Goal: Task Accomplishment & Management: Manage account settings

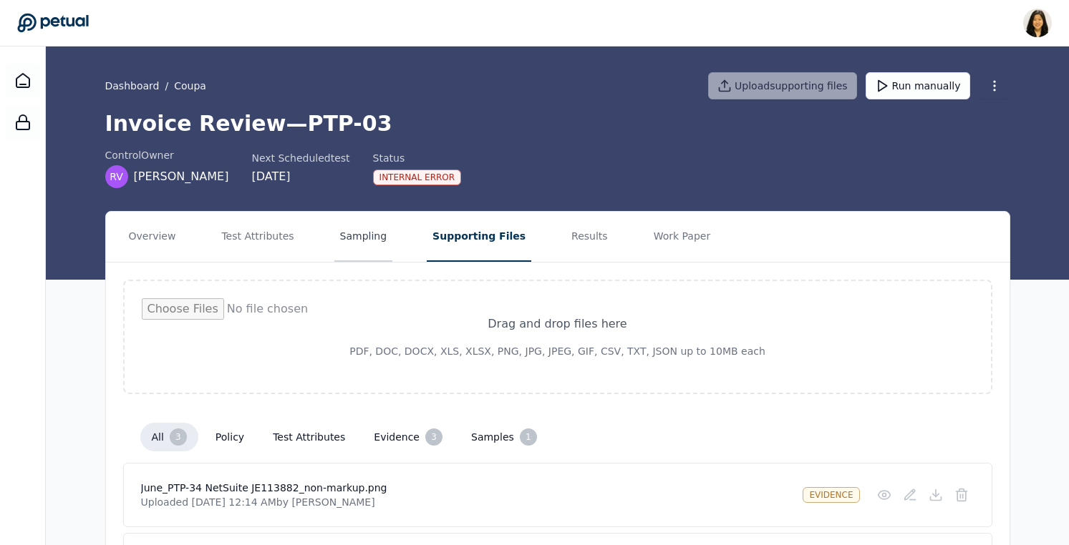
click at [341, 233] on button "Sampling" at bounding box center [363, 237] width 59 height 50
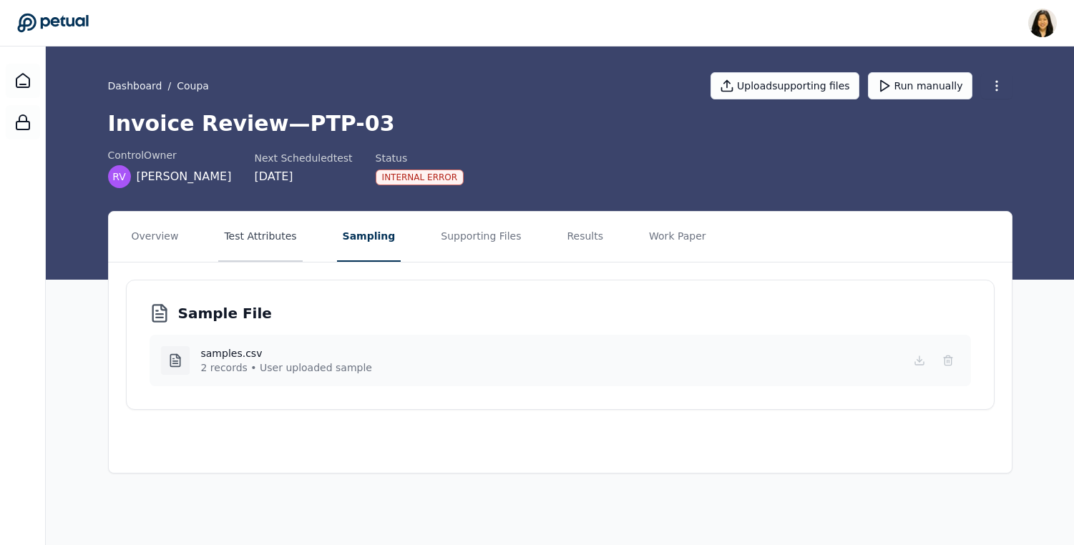
click at [277, 235] on button "Test Attributes" at bounding box center [260, 237] width 84 height 50
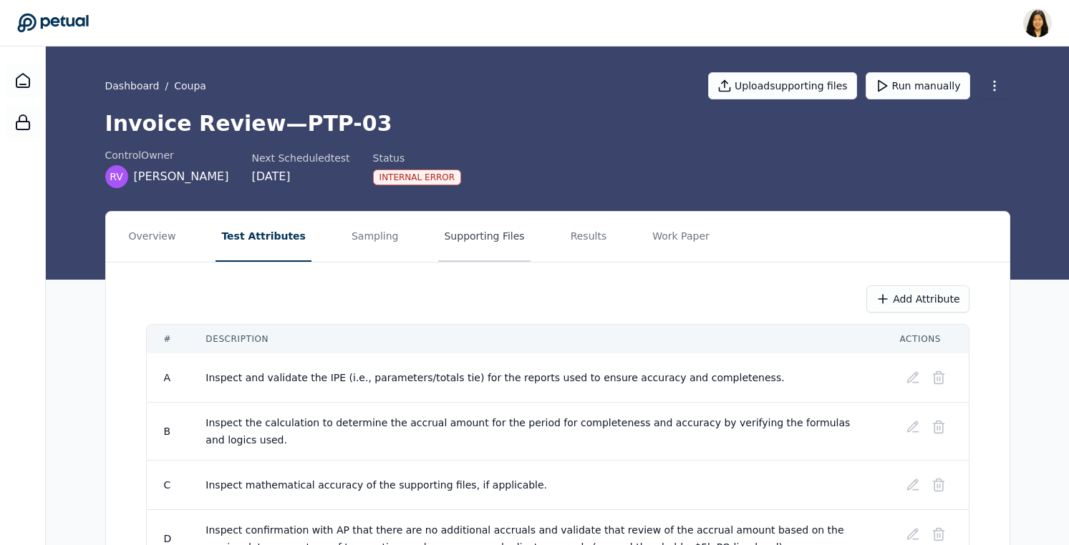
click at [458, 239] on button "Supporting Files" at bounding box center [484, 237] width 92 height 50
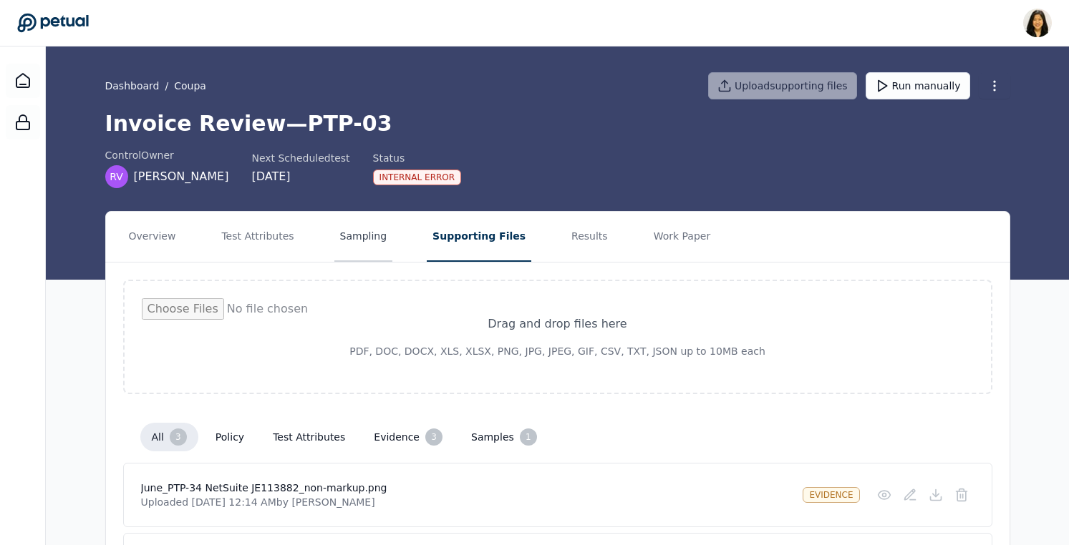
click at [373, 230] on button "Sampling" at bounding box center [363, 237] width 59 height 50
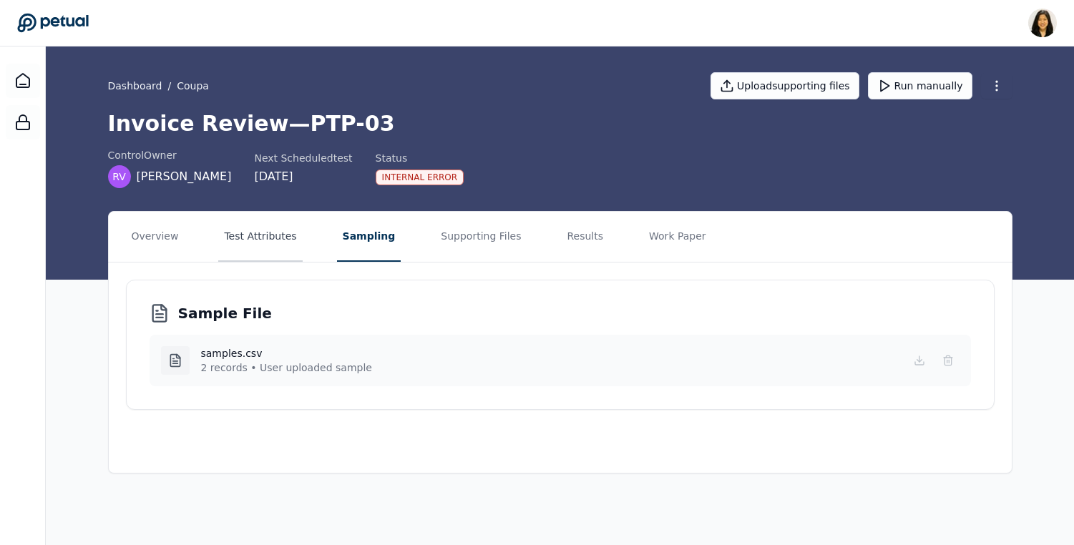
click at [273, 235] on button "Test Attributes" at bounding box center [260, 237] width 84 height 50
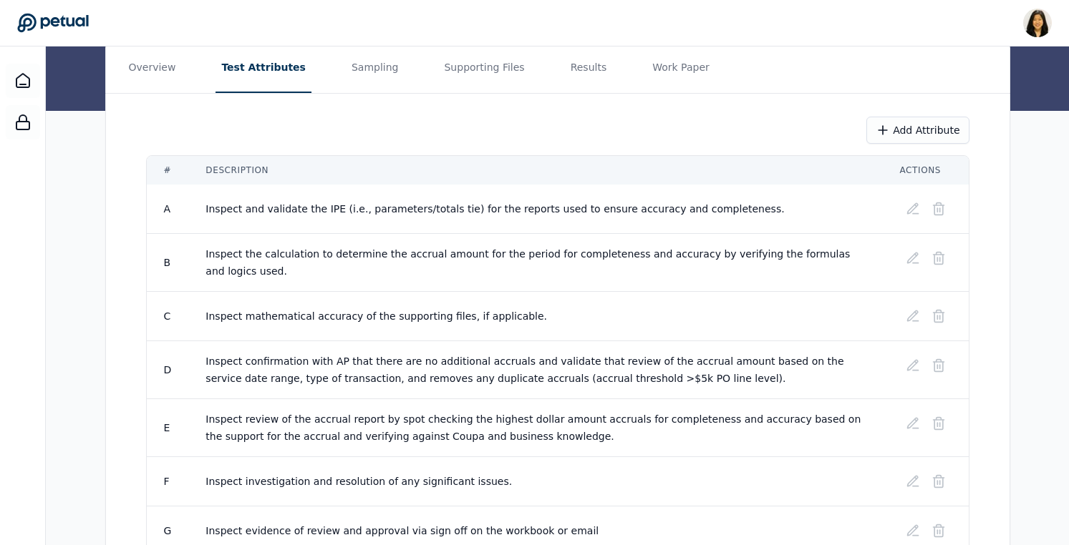
scroll to position [89, 0]
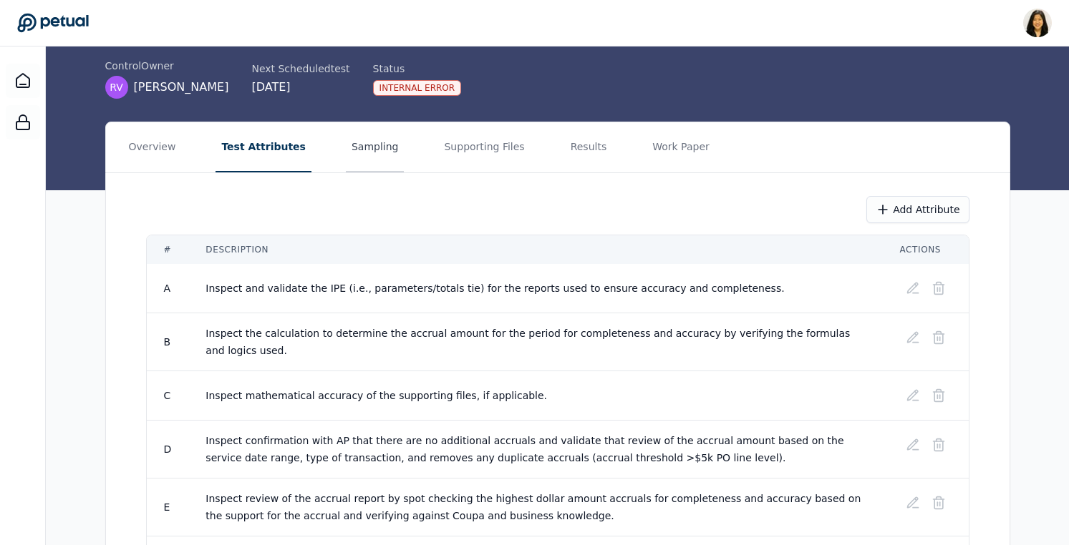
click at [360, 145] on button "Sampling" at bounding box center [375, 147] width 59 height 50
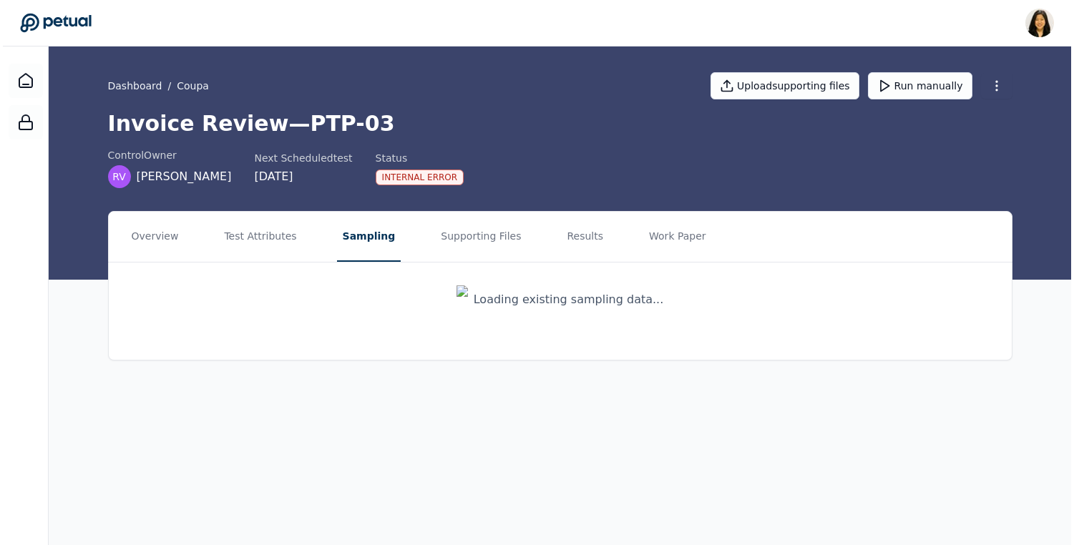
scroll to position [0, 0]
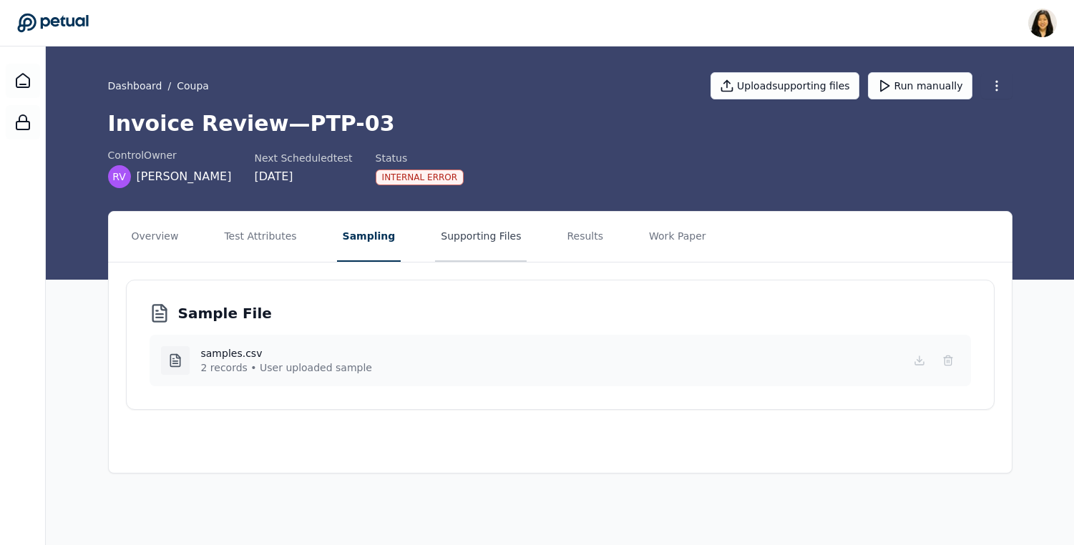
click at [489, 233] on button "Supporting Files" at bounding box center [481, 237] width 92 height 50
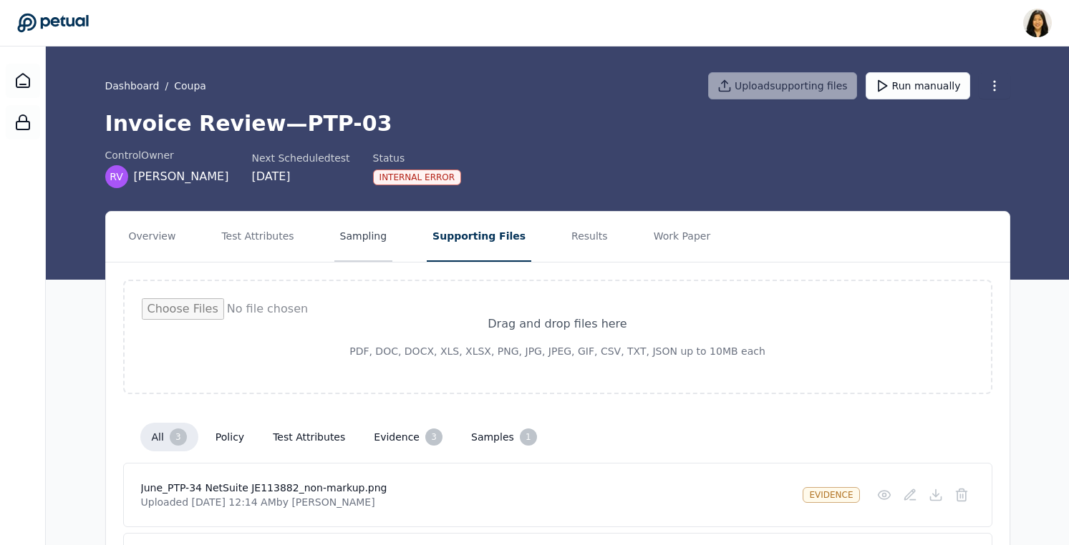
click at [374, 238] on button "Sampling" at bounding box center [363, 237] width 59 height 50
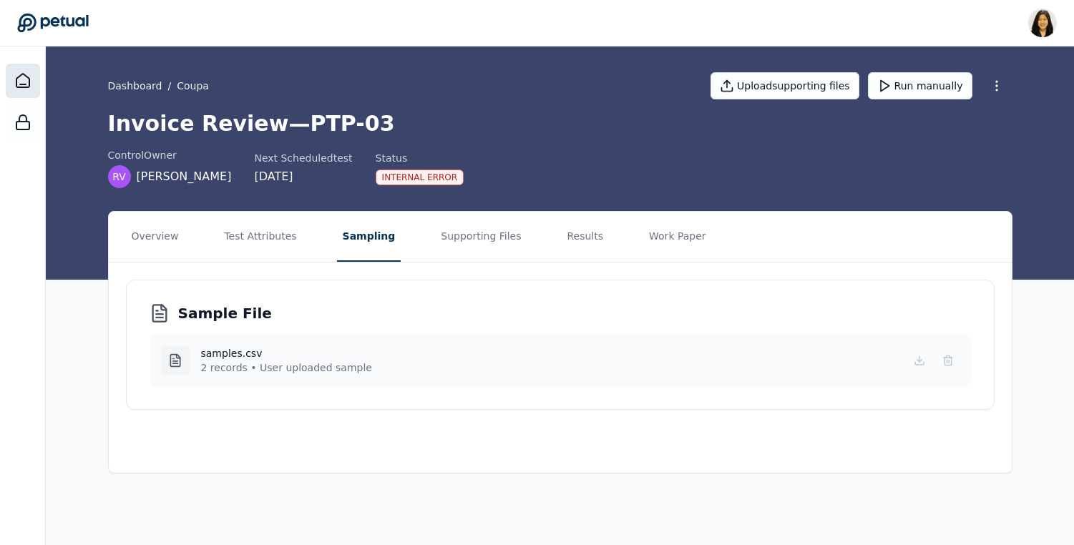
click at [22, 83] on icon at bounding box center [22, 80] width 17 height 17
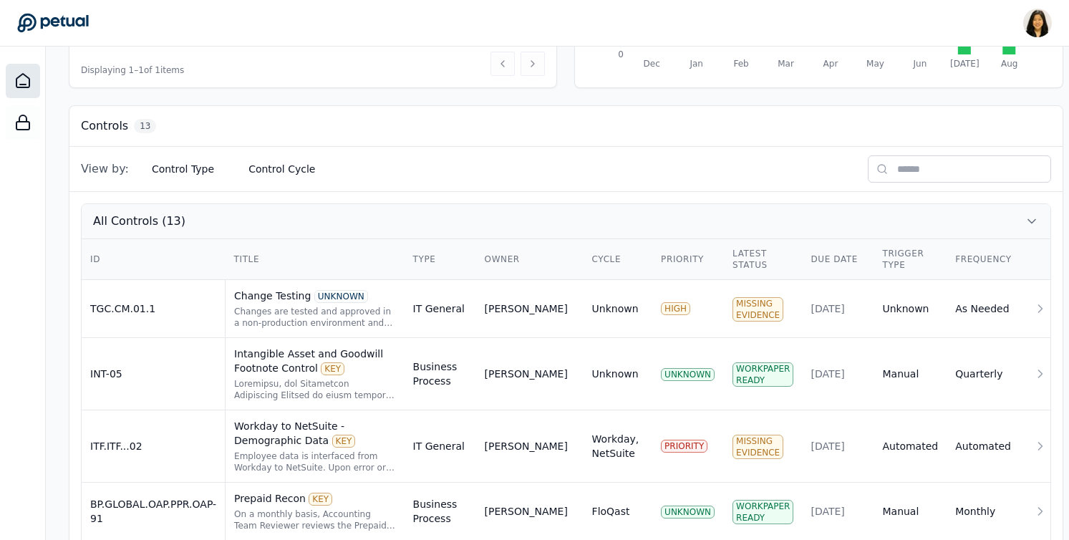
scroll to position [442, 0]
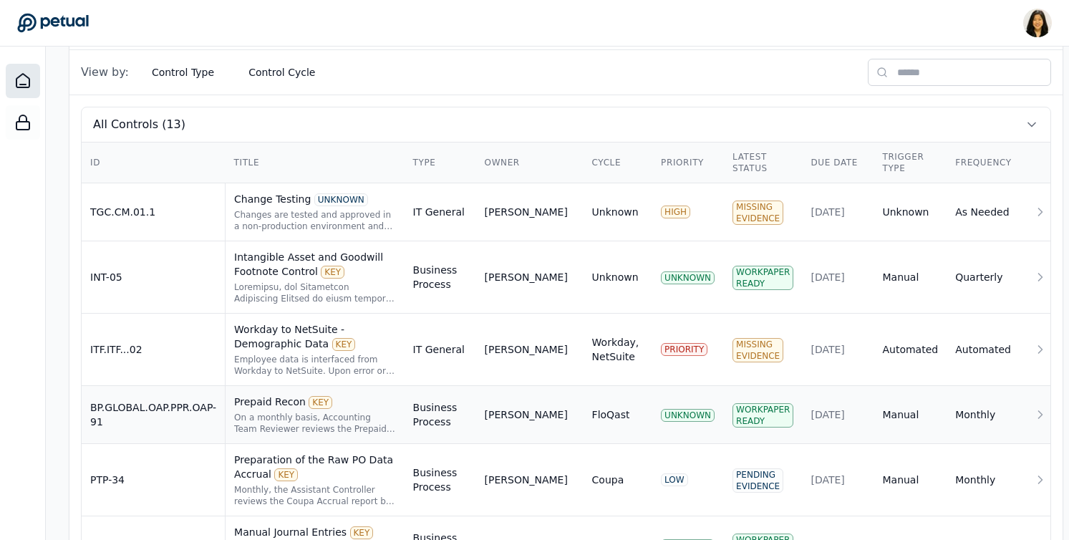
click at [299, 414] on div "On a monthly basis, Accounting Team Reviewer reviews the Prepaid reconciliation…" at bounding box center [315, 423] width 162 height 23
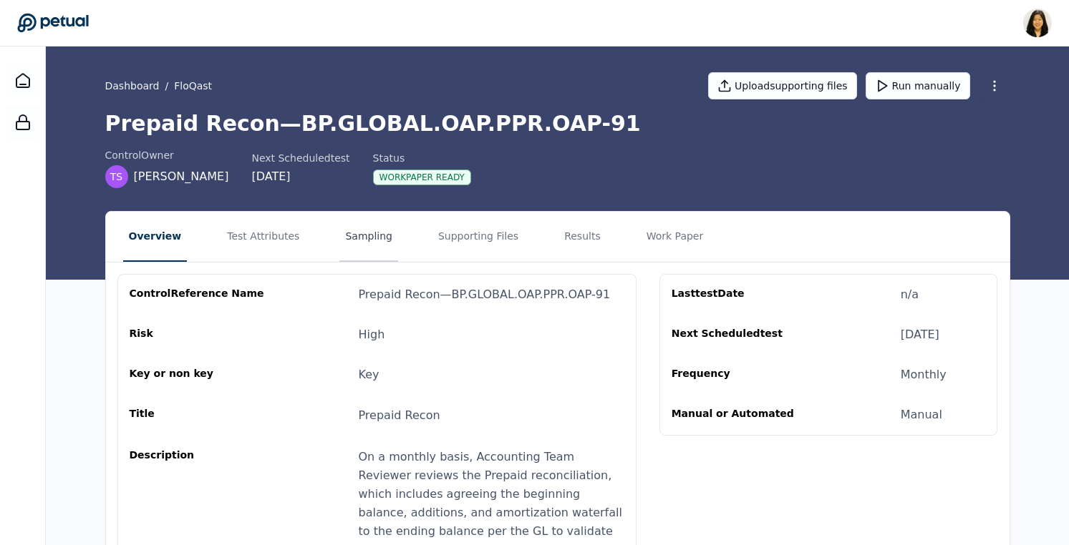
click at [366, 231] on button "Sampling" at bounding box center [368, 237] width 59 height 50
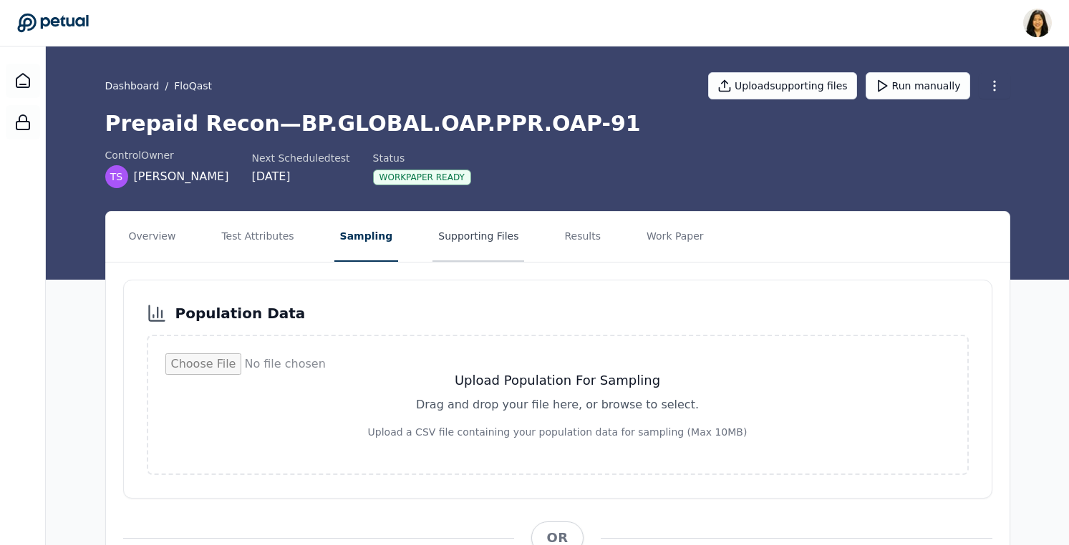
click at [457, 234] on button "Supporting Files" at bounding box center [478, 237] width 92 height 50
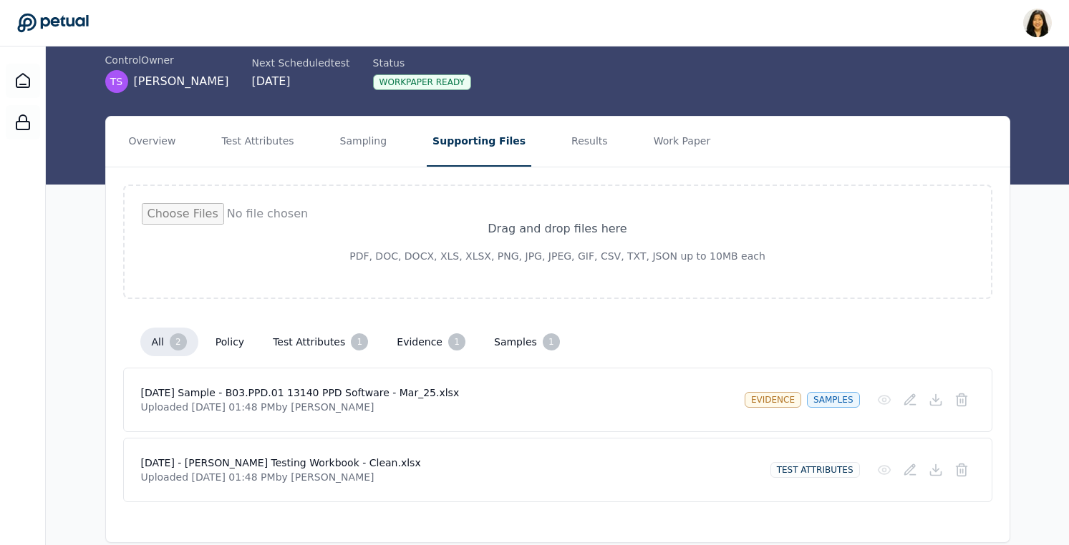
scroll to position [92, 0]
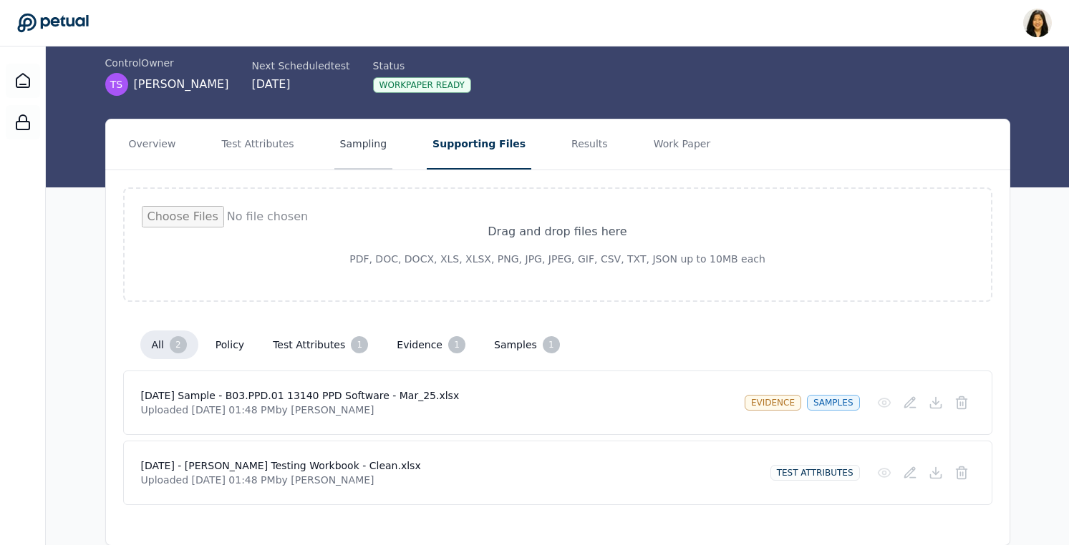
click at [343, 149] on button "Sampling" at bounding box center [363, 145] width 59 height 50
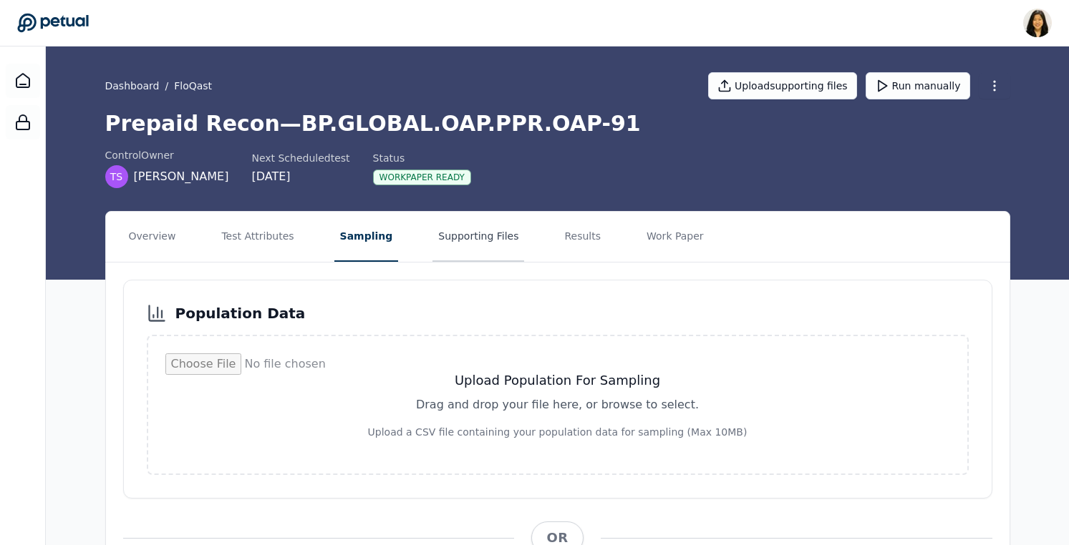
click at [492, 236] on button "Supporting Files" at bounding box center [478, 237] width 92 height 50
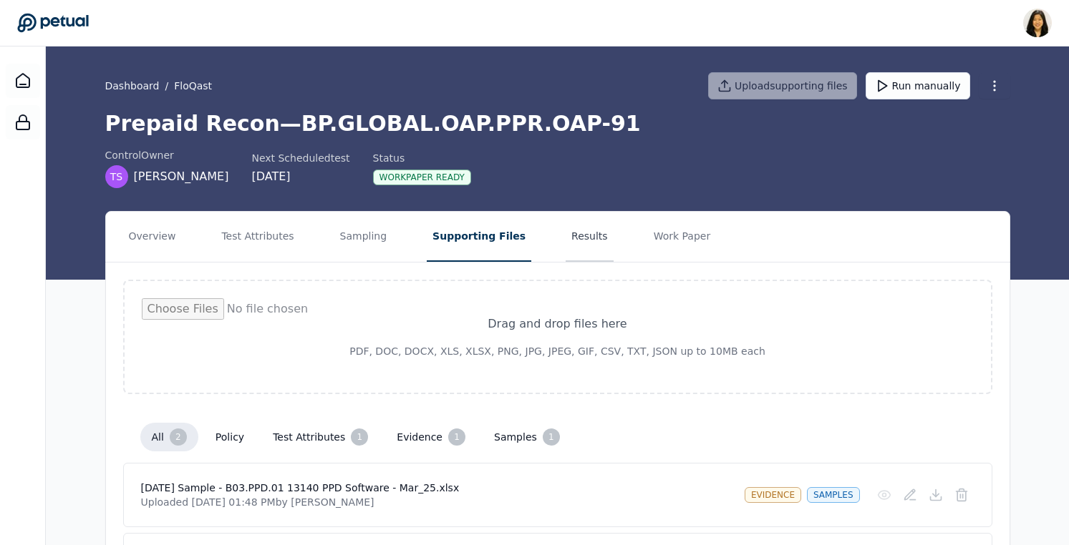
click at [566, 232] on button "Results" at bounding box center [590, 237] width 48 height 50
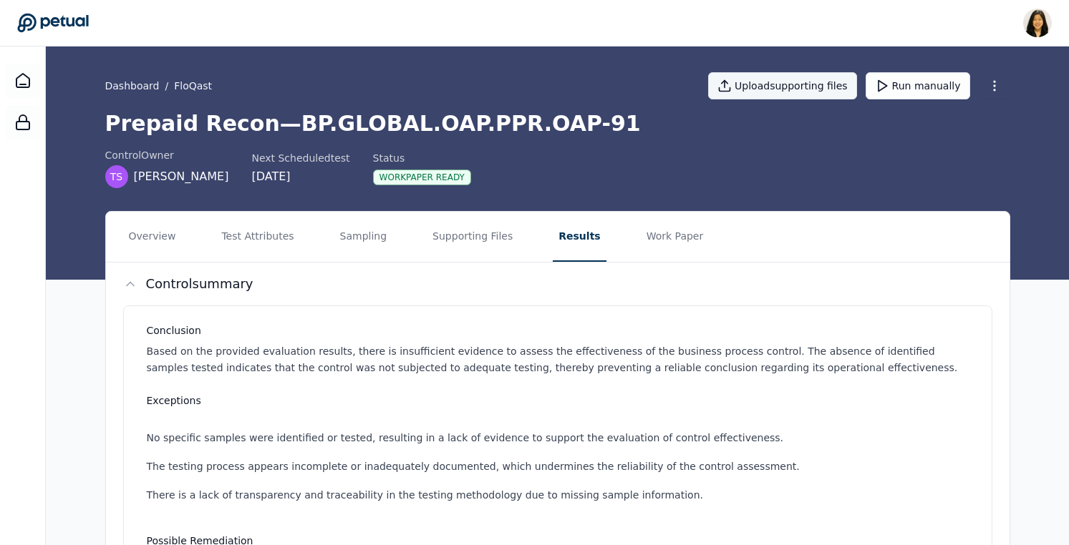
click at [781, 85] on button "Upload supporting files" at bounding box center [782, 85] width 149 height 27
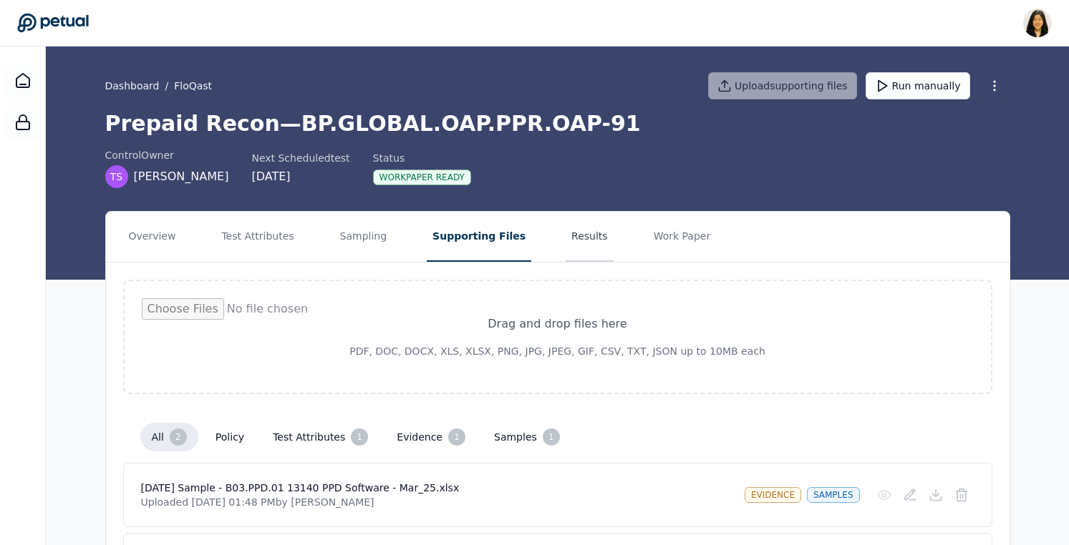
click at [566, 240] on button "Results" at bounding box center [590, 237] width 48 height 50
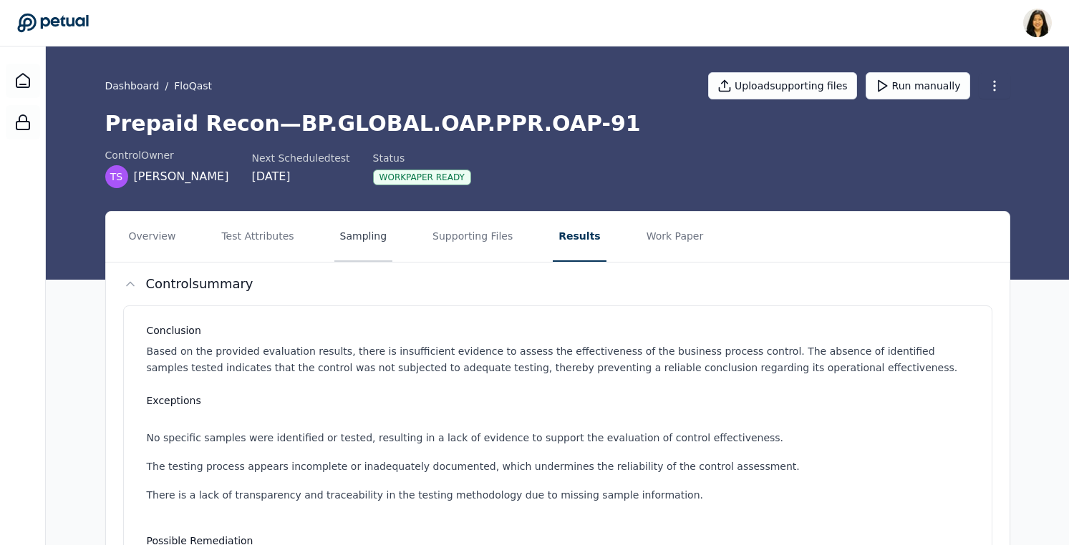
click at [363, 236] on button "Sampling" at bounding box center [363, 237] width 59 height 50
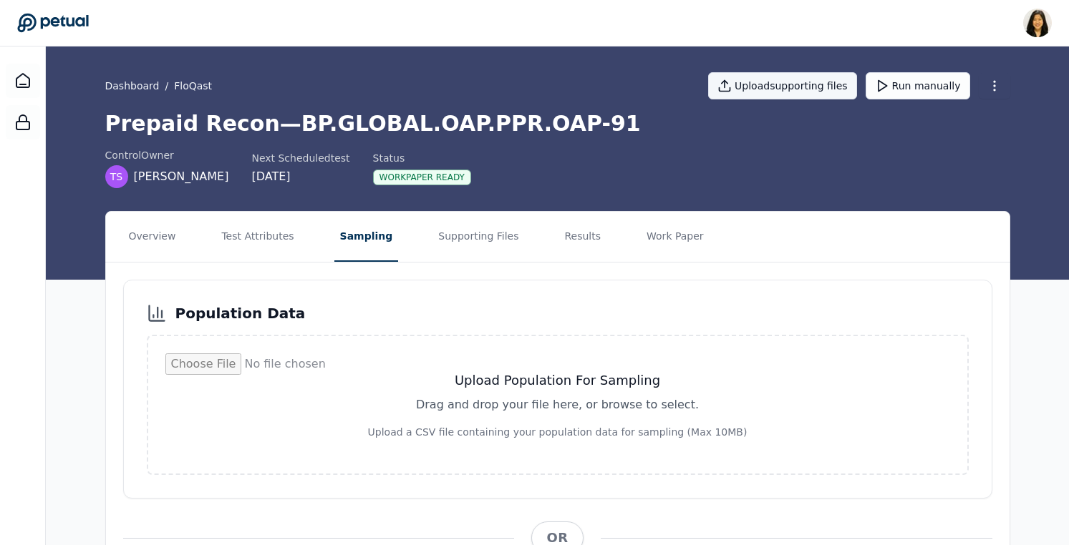
click at [807, 83] on button "Upload supporting files" at bounding box center [782, 85] width 149 height 27
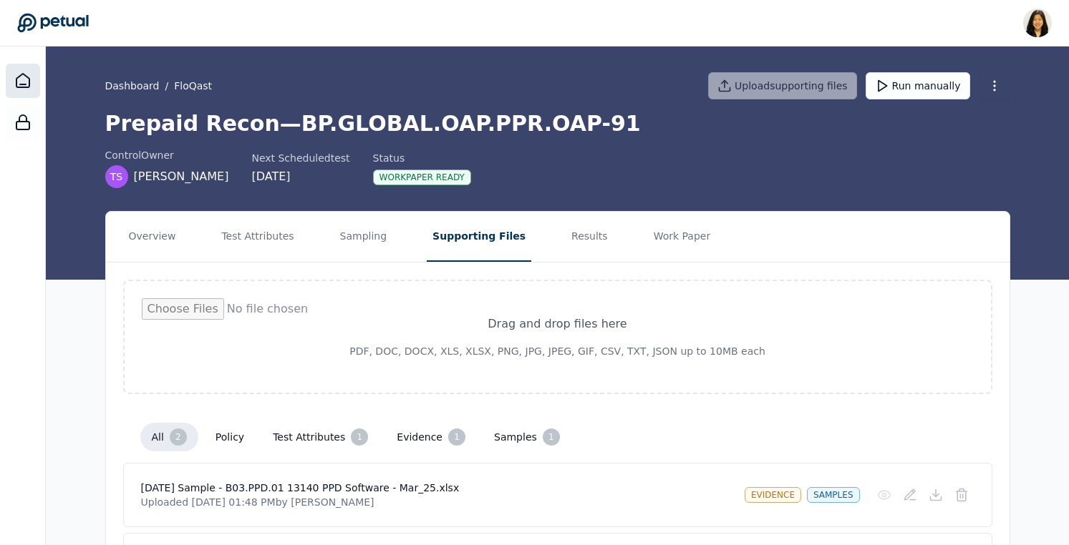
click at [30, 81] on icon at bounding box center [22, 80] width 17 height 17
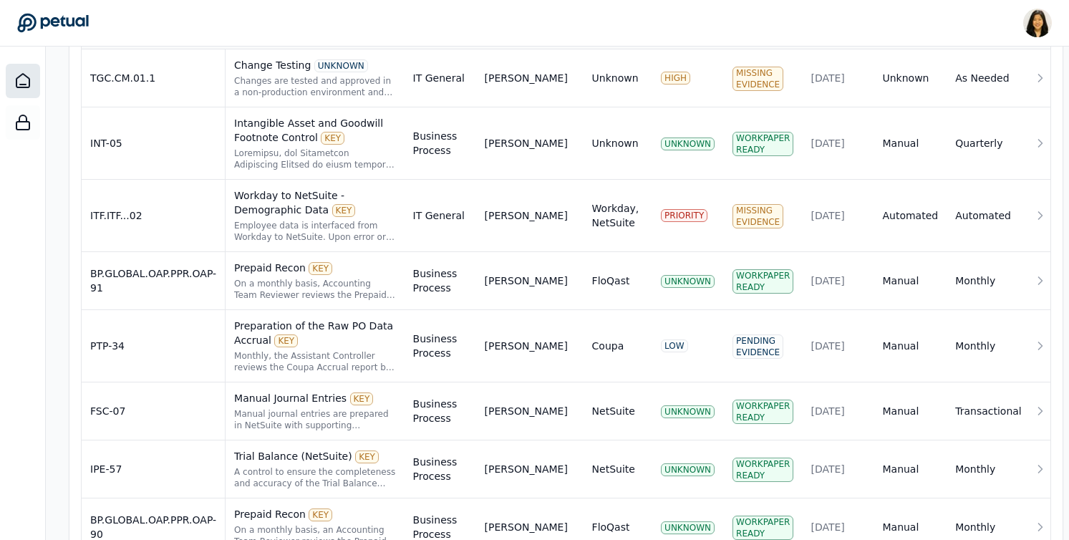
scroll to position [603, 0]
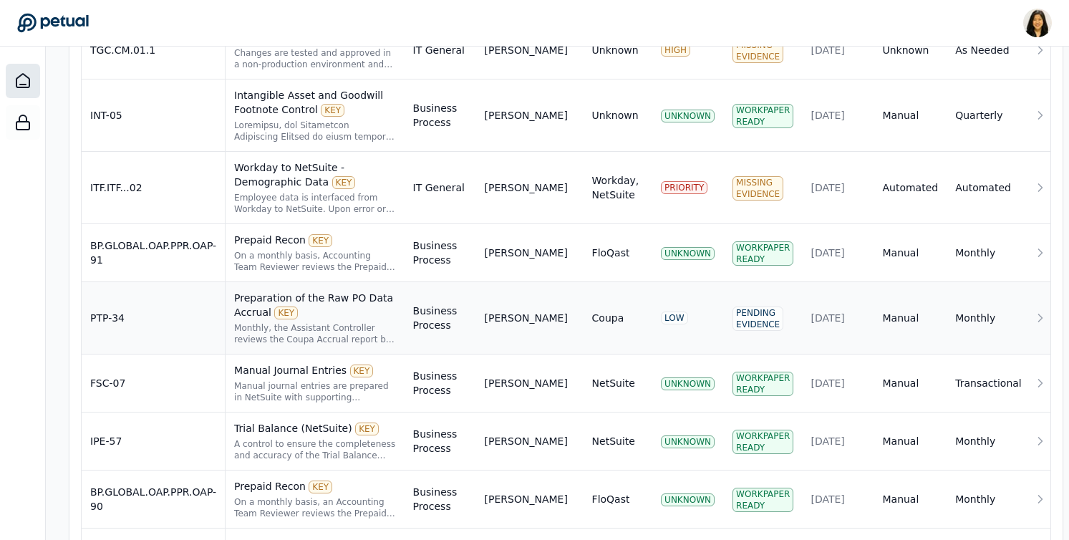
click at [332, 312] on div "Preparation of the Raw PO Data Accrual KEY" at bounding box center [315, 305] width 162 height 29
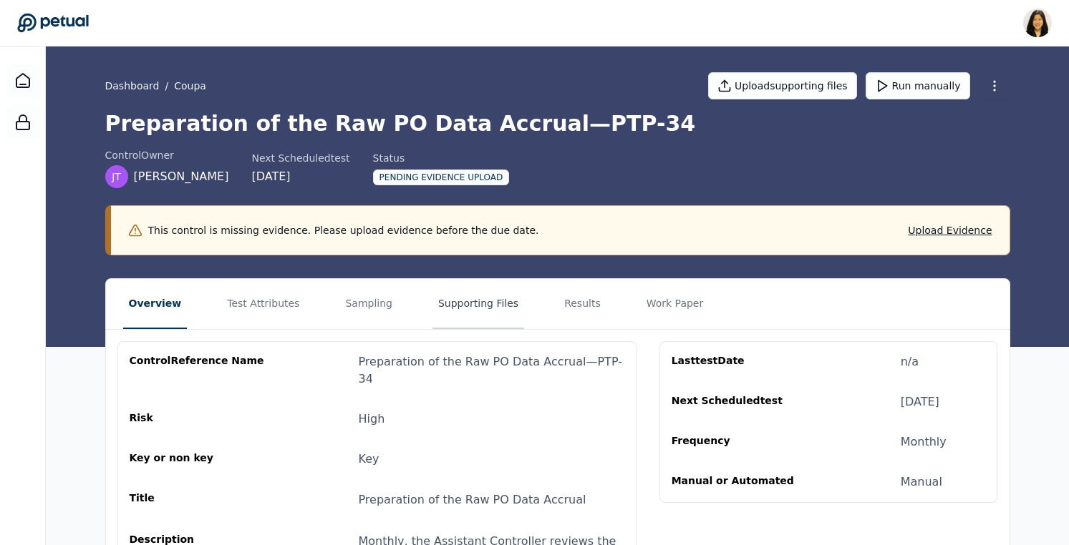
click at [475, 304] on button "Supporting Files" at bounding box center [478, 304] width 92 height 50
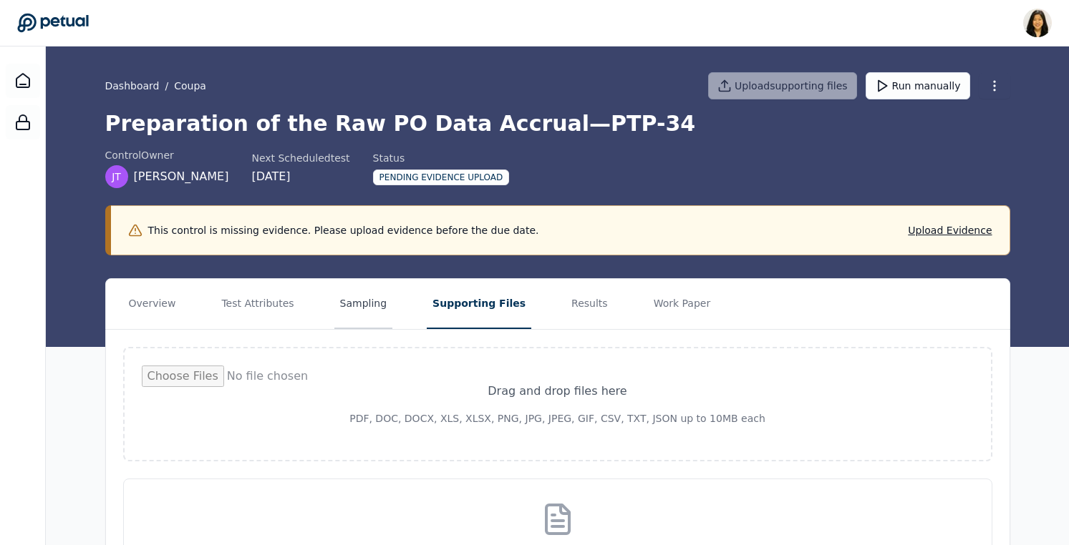
click at [370, 303] on button "Sampling" at bounding box center [363, 304] width 59 height 50
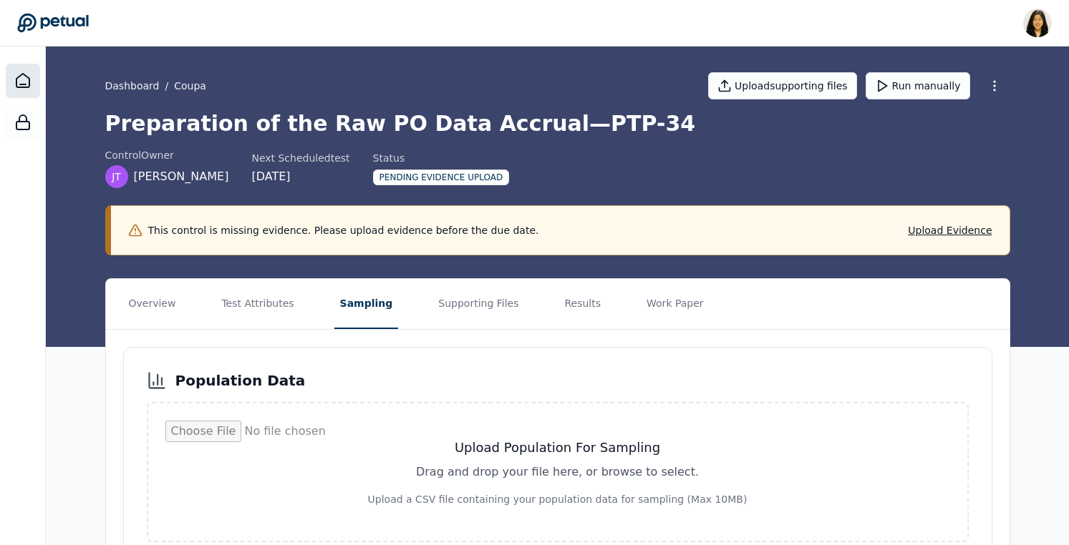
click at [25, 84] on icon at bounding box center [22, 81] width 13 height 14
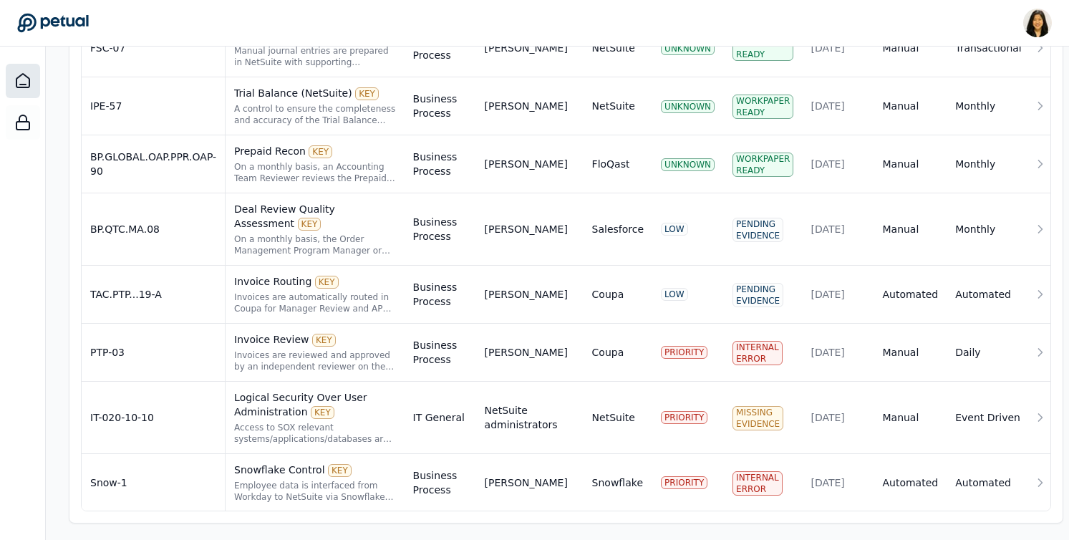
scroll to position [945, 0]
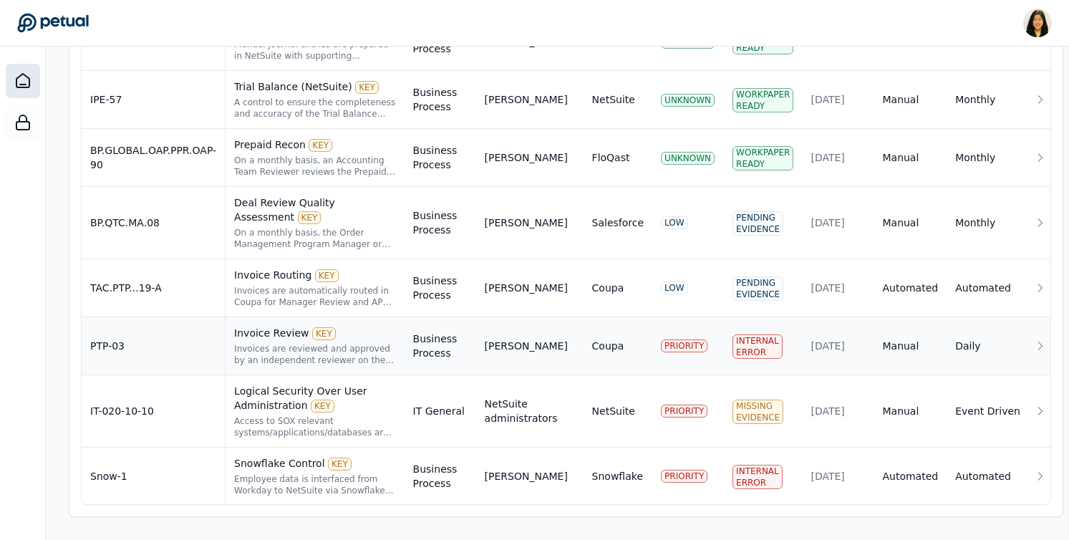
click at [321, 328] on div "KEY" at bounding box center [324, 333] width 24 height 13
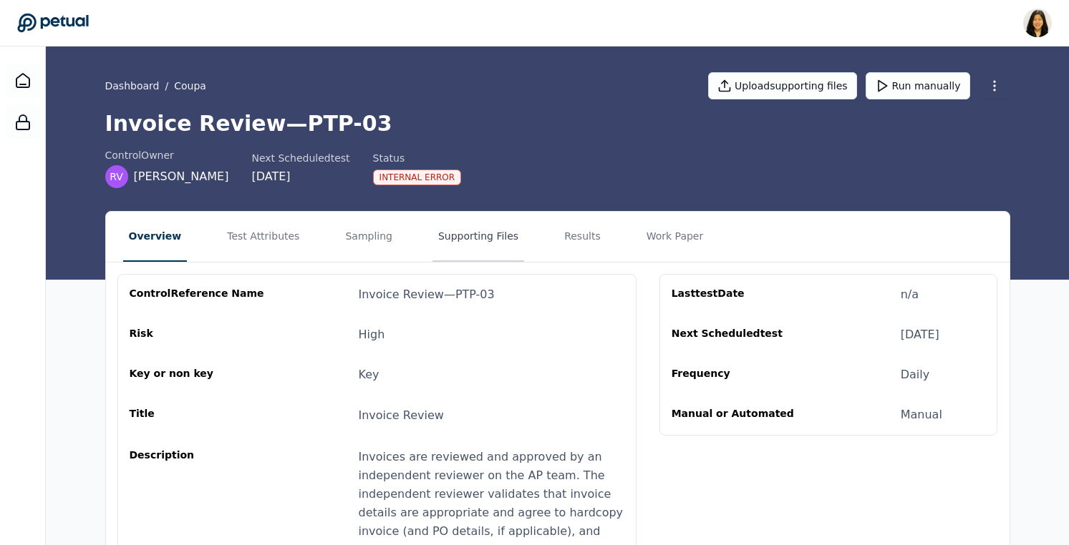
click at [475, 239] on button "Supporting Files" at bounding box center [478, 237] width 92 height 50
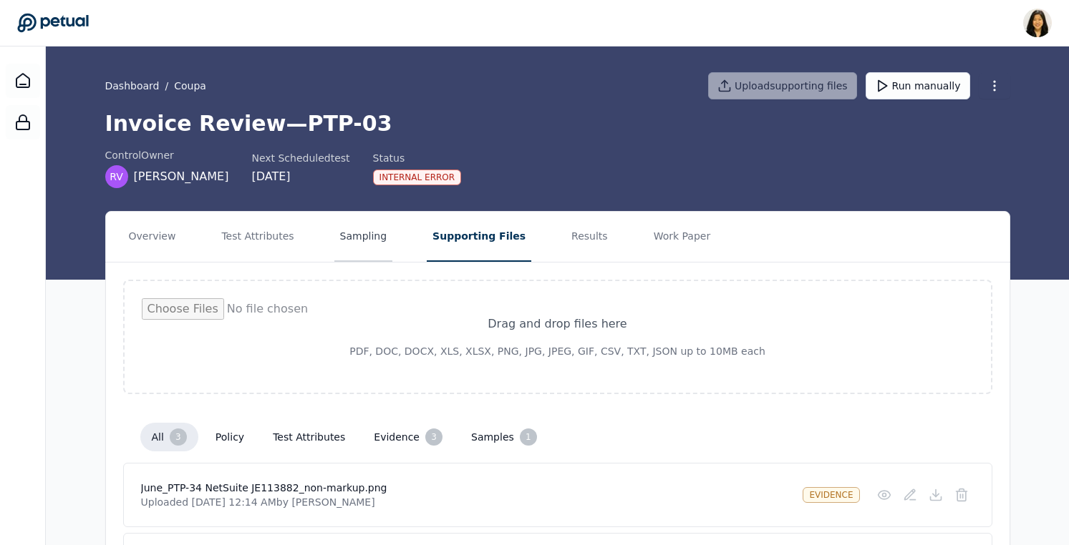
click at [360, 246] on button "Sampling" at bounding box center [363, 237] width 59 height 50
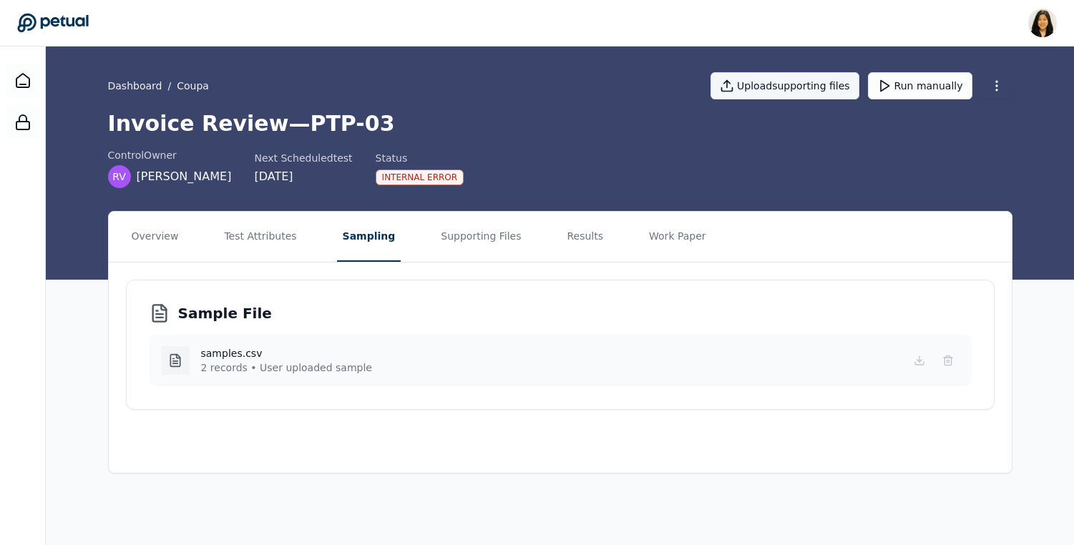
click at [807, 83] on button "Upload supporting files" at bounding box center [785, 85] width 149 height 27
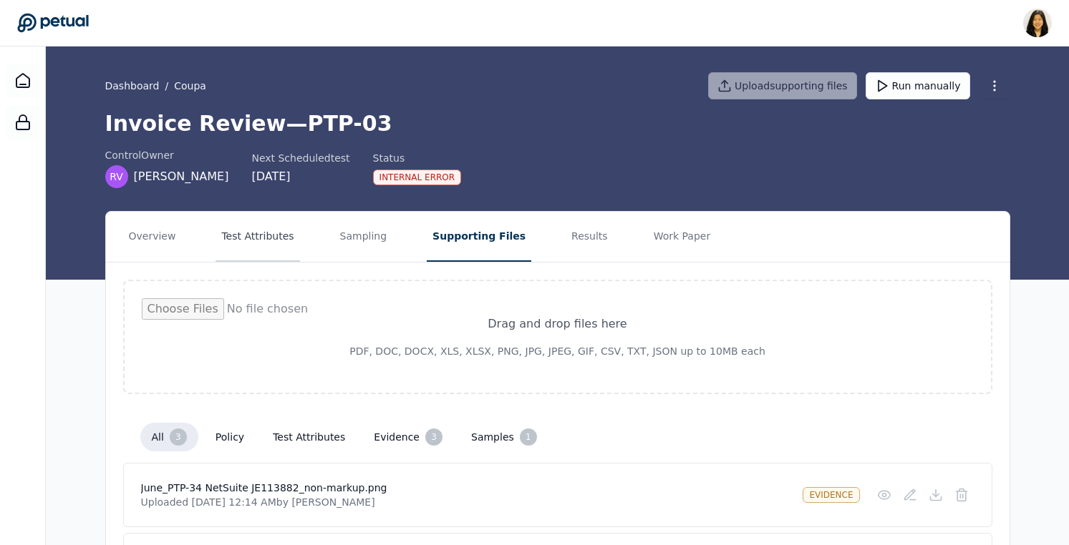
click at [265, 231] on button "Test Attributes" at bounding box center [257, 237] width 84 height 50
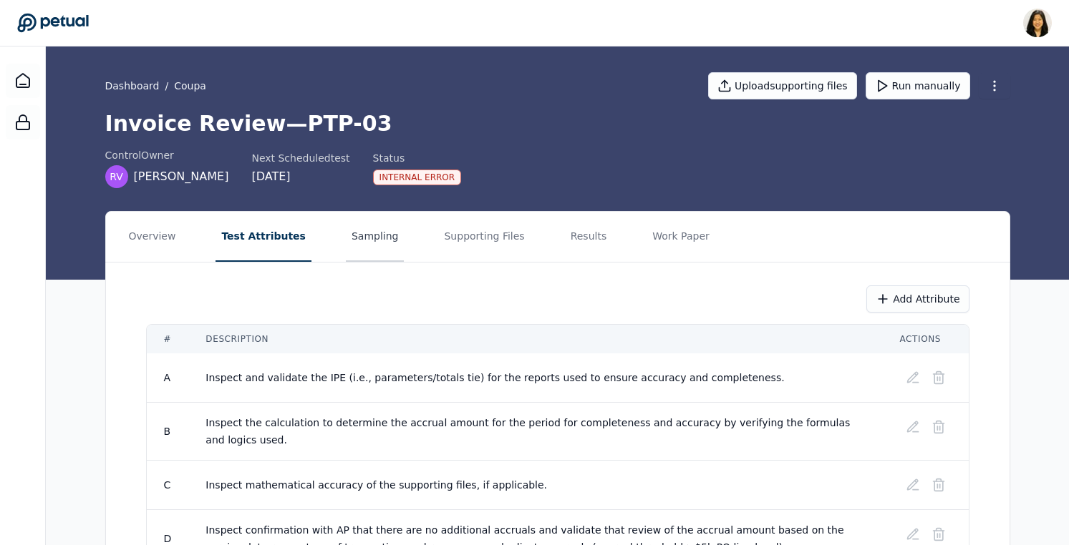
click at [377, 234] on button "Sampling" at bounding box center [375, 237] width 59 height 50
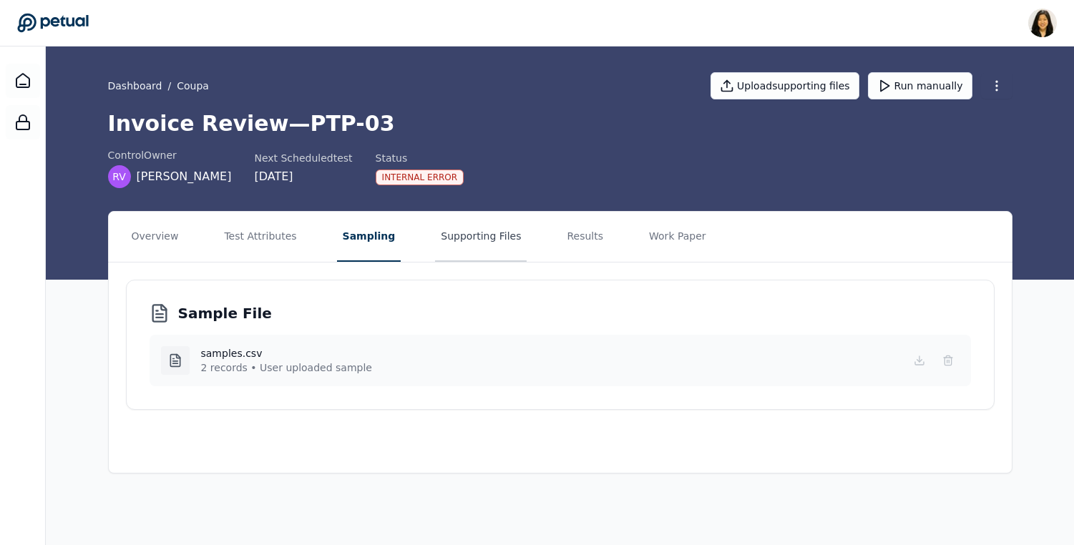
click at [459, 236] on button "Supporting Files" at bounding box center [481, 237] width 92 height 50
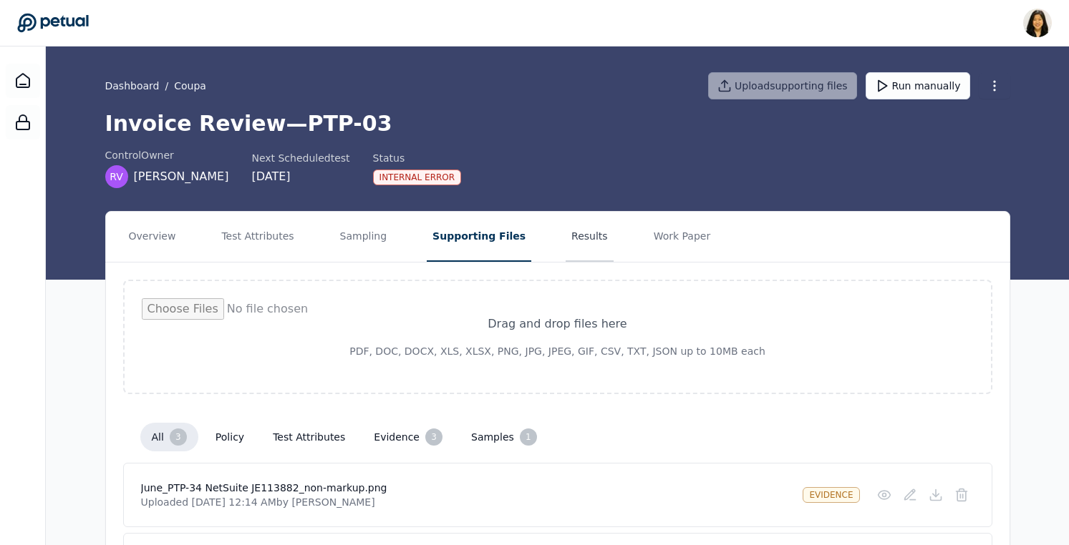
click at [566, 241] on button "Results" at bounding box center [590, 237] width 48 height 50
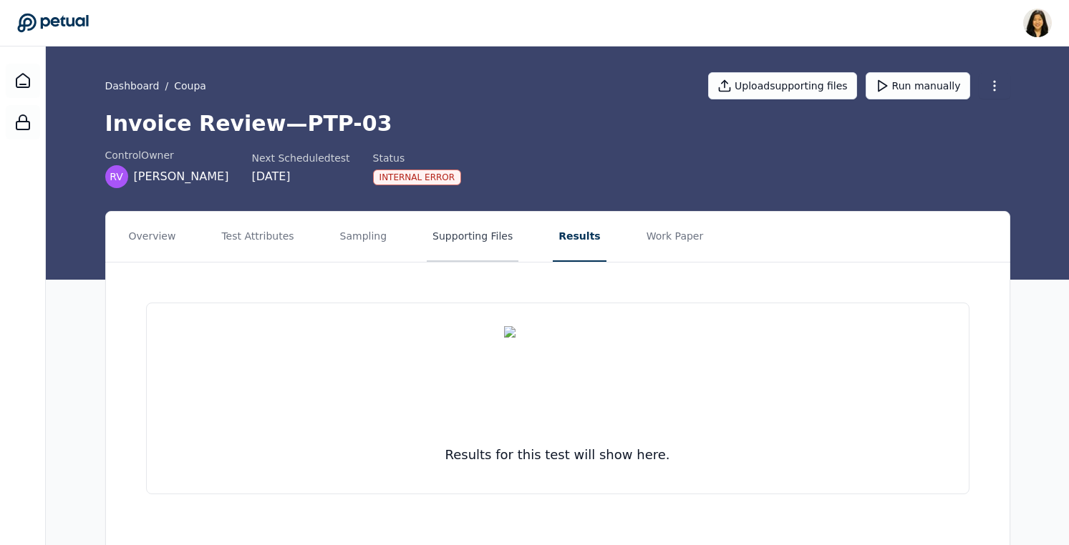
click at [442, 235] on button "Supporting Files" at bounding box center [473, 237] width 92 height 50
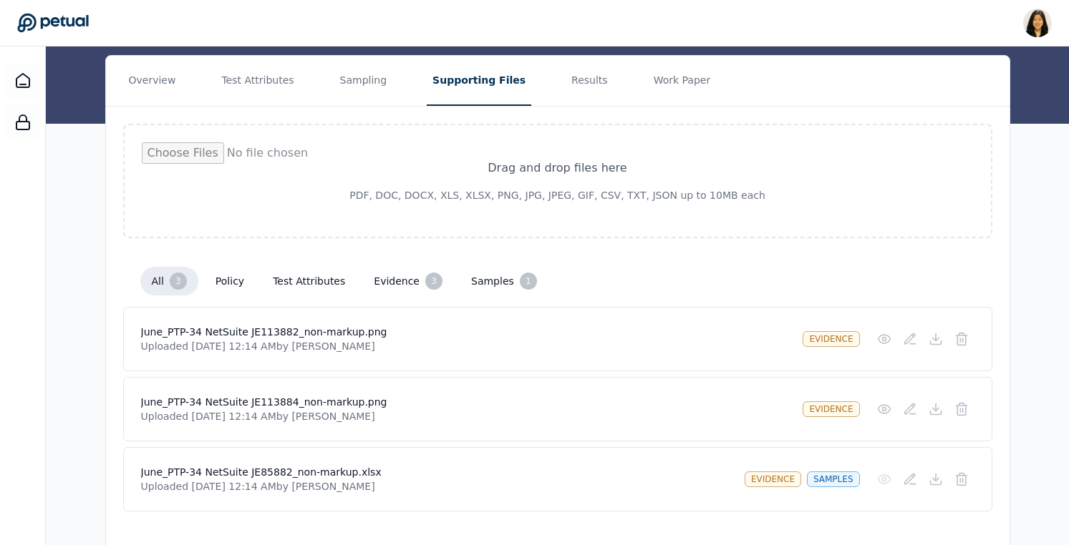
scroll to position [186, 0]
